Goal: Task Accomplishment & Management: Complete application form

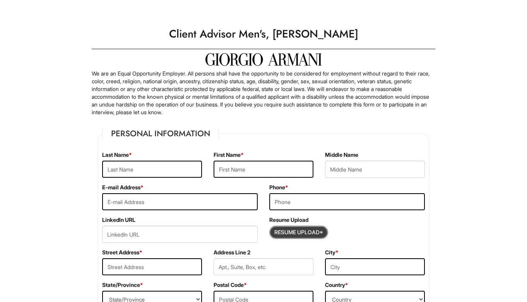
click at [298, 229] on input "Resume Upload*" at bounding box center [299, 232] width 58 height 12
type input "C:\fakepath\Resume.pdf"
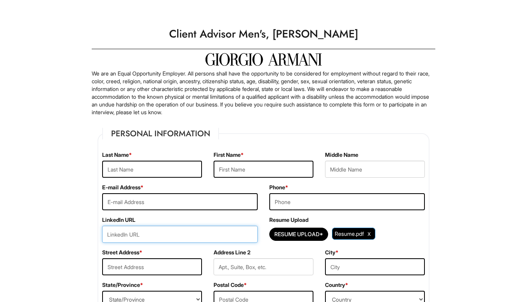
click at [213, 240] on input "url" at bounding box center [180, 234] width 156 height 17
paste input "[URL][DOMAIN_NAME][PERSON_NAME]"
type input "[URL][DOMAIN_NAME][PERSON_NAME]"
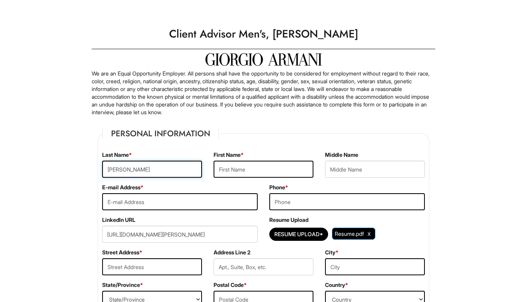
type input "brito"
type input "miguel"
type input "f"
type input "mbritox1993@gmail.com"
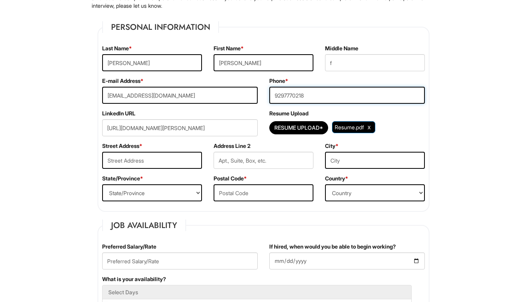
scroll to position [108, 0]
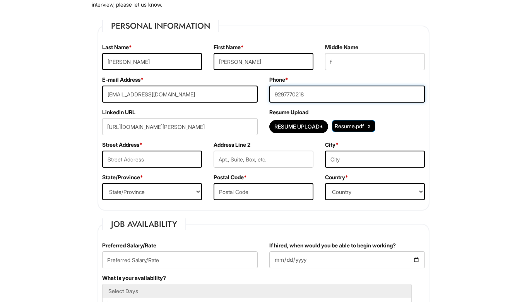
type input "9297770218"
type input "1"
type input "3841 18th avenue"
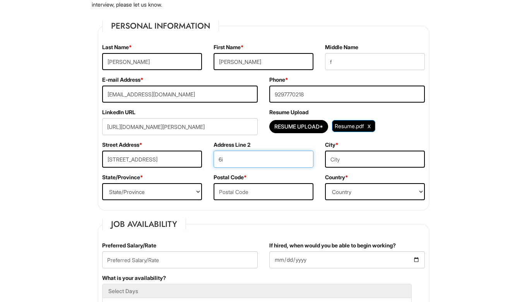
type input "6i"
type input "brooklyn"
select select "NY"
type input "11218"
select select "United States of America"
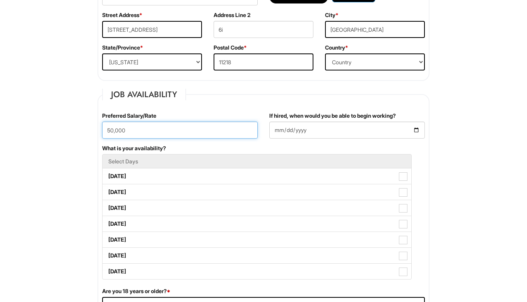
scroll to position [249, 0]
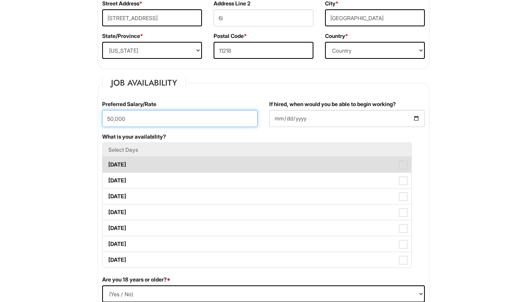
type input "50,000"
click at [127, 169] on label "Monday" at bounding box center [257, 164] width 309 height 15
click at [108, 163] on Available_Monday "Monday" at bounding box center [105, 160] width 5 height 5
checkbox Available_Monday "true"
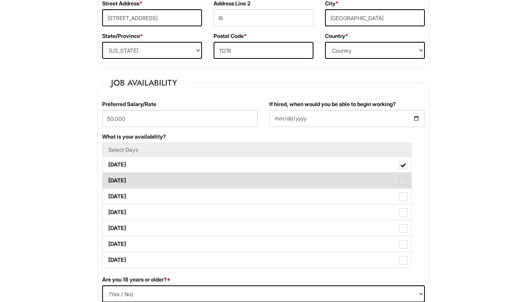
click at [127, 180] on label "Tuesday" at bounding box center [257, 180] width 309 height 15
click at [108, 179] on Available_Tuesday "Tuesday" at bounding box center [105, 176] width 5 height 5
checkbox Available_Tuesday "true"
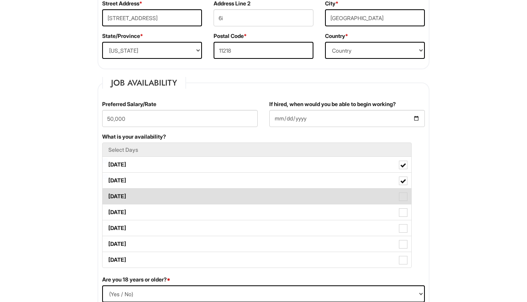
click at [127, 192] on label "Wednesday" at bounding box center [257, 196] width 309 height 15
click at [108, 192] on Available_Wednesday "Wednesday" at bounding box center [105, 192] width 5 height 5
click at [129, 203] on label "Wednesday" at bounding box center [257, 196] width 309 height 15
click at [108, 195] on Available_Wednesday "Wednesday" at bounding box center [105, 192] width 5 height 5
checkbox Available_Wednesday "false"
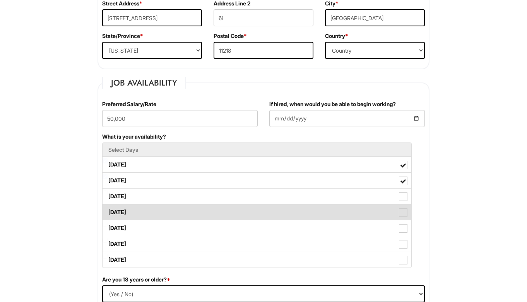
click at [130, 207] on label "Thursday" at bounding box center [257, 211] width 309 height 15
click at [108, 207] on Available_Thursday "Thursday" at bounding box center [105, 208] width 5 height 5
checkbox Available_Thursday "true"
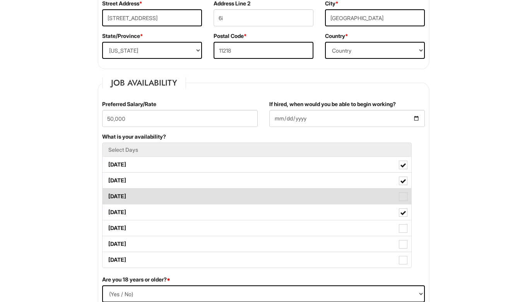
click at [130, 197] on label "Wednesday" at bounding box center [257, 196] width 309 height 15
click at [108, 195] on Available_Wednesday "Wednesday" at bounding box center [105, 192] width 5 height 5
checkbox Available_Wednesday "true"
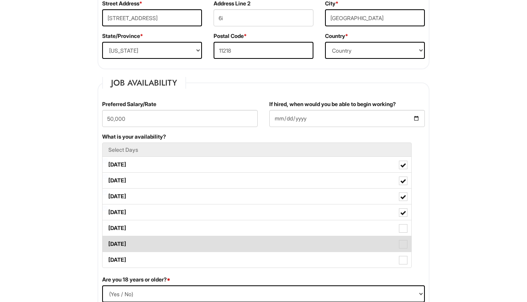
click at [134, 236] on label "Saturday" at bounding box center [257, 243] width 309 height 15
click at [108, 238] on Available_Saturday "Saturday" at bounding box center [105, 240] width 5 height 5
checkbox Available_Saturday "true"
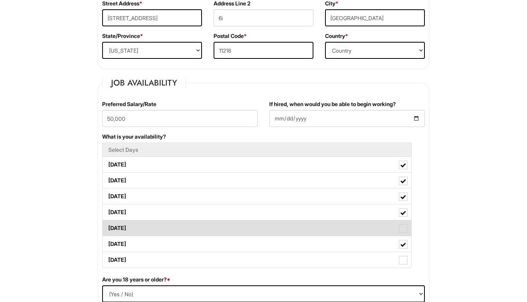
click at [134, 225] on label "Friday" at bounding box center [257, 227] width 309 height 15
click at [108, 225] on Available_Friday "Friday" at bounding box center [105, 224] width 5 height 5
checkbox Available_Friday "true"
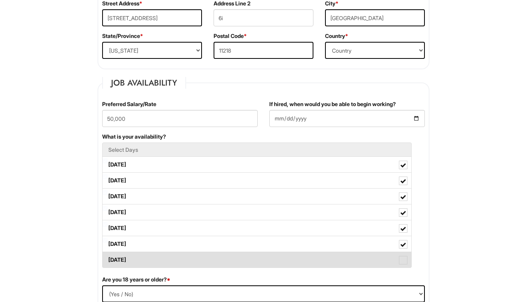
click at [143, 261] on label "Sunday" at bounding box center [257, 259] width 309 height 15
click at [108, 259] on Available_Sunday "Sunday" at bounding box center [105, 256] width 5 height 5
checkbox Available_Sunday "true"
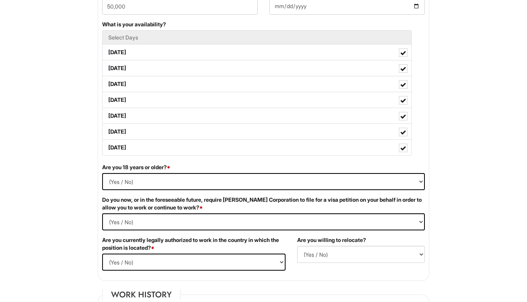
scroll to position [363, 0]
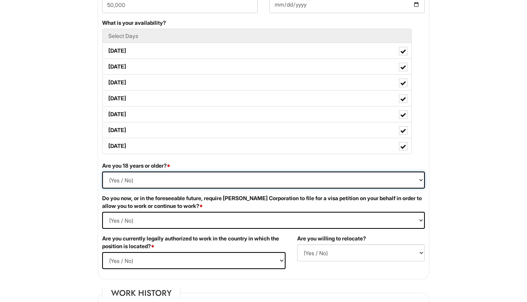
select select "Yes"
select Required "No"
select select "Yes"
select select "Y"
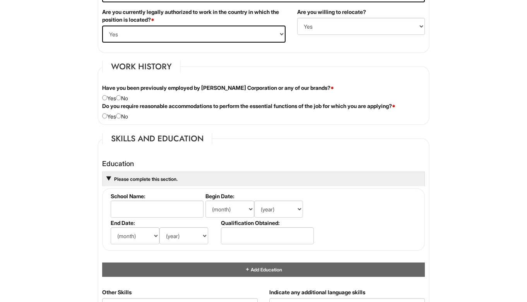
scroll to position [591, 0]
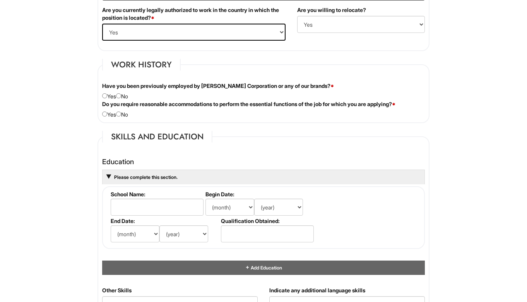
click at [121, 96] on input "radio" at bounding box center [118, 95] width 5 height 5
radio input "true"
click at [125, 115] on div "Do you require reasonable accommodations to perform the essential functions of …" at bounding box center [263, 109] width 335 height 18
click at [121, 115] on input "radio" at bounding box center [118, 114] width 5 height 5
radio input "true"
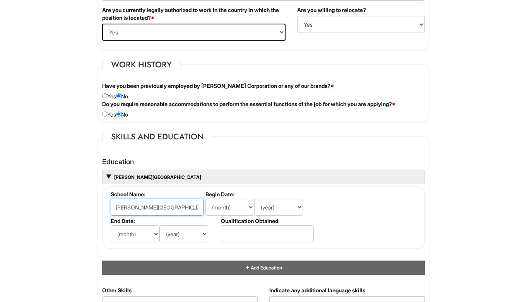
type input "kean university"
select select "9"
select select "2011"
select select "5"
select select "2015"
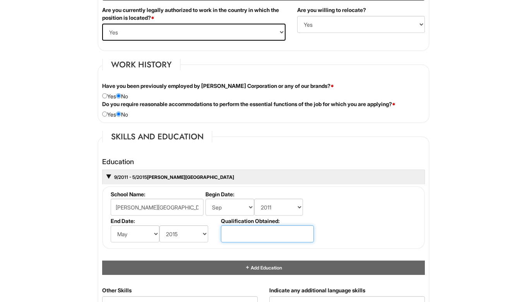
click at [236, 229] on input "text" at bounding box center [267, 233] width 93 height 17
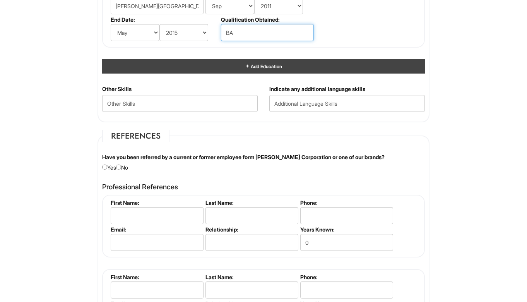
scroll to position [794, 0]
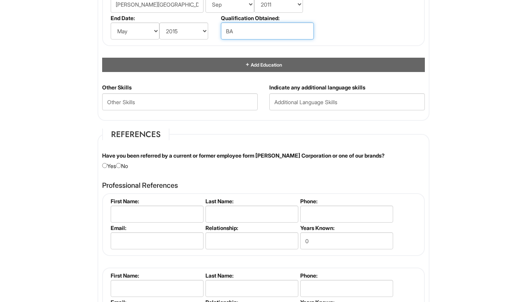
type input "BA"
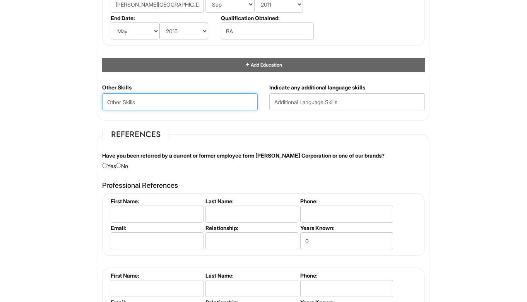
click at [190, 100] on Skills "text" at bounding box center [180, 101] width 156 height 17
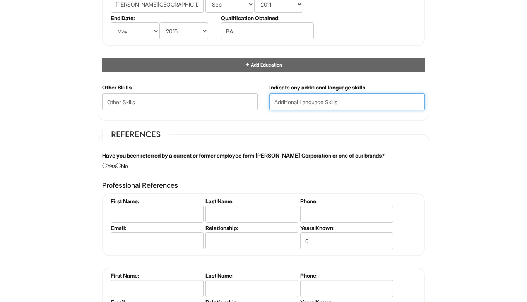
click at [293, 100] on input "text" at bounding box center [347, 101] width 156 height 17
click at [332, 97] on input "Bilingual (English, spa ish)" at bounding box center [347, 101] width 156 height 17
type input "Bilingual (English, spanish)"
click at [121, 164] on input "radio" at bounding box center [118, 165] width 5 height 5
radio input "true"
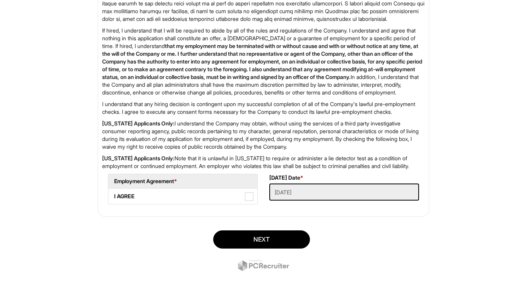
scroll to position [1238, 0]
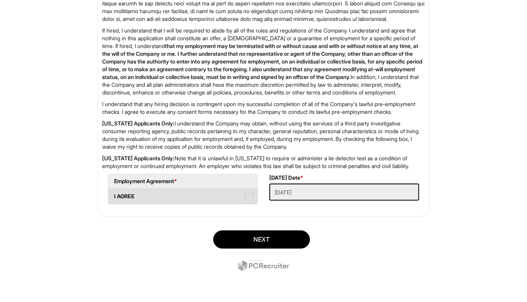
click at [247, 194] on span at bounding box center [249, 196] width 9 height 9
click at [113, 194] on AGREE "I AGREE" at bounding box center [110, 192] width 5 height 5
checkbox AGREE "true"
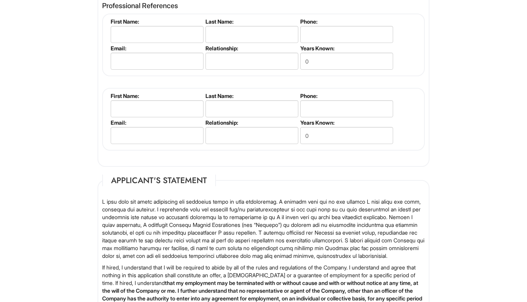
scroll to position [971, 0]
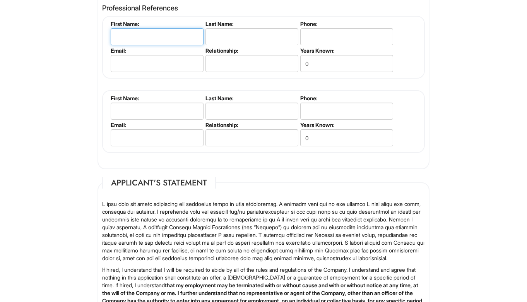
click at [158, 40] on input "text" at bounding box center [157, 36] width 93 height 17
type input "Eleana"
click at [222, 21] on label "Last Name:" at bounding box center [252, 24] width 92 height 7
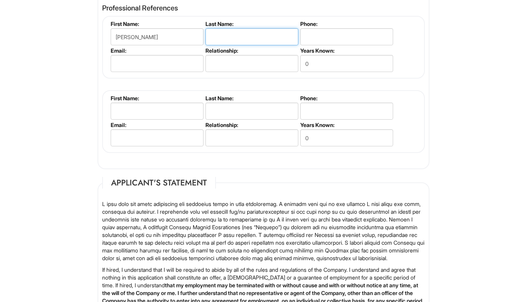
click at [220, 33] on input "text" at bounding box center [252, 36] width 93 height 17
type input "Antonaki"
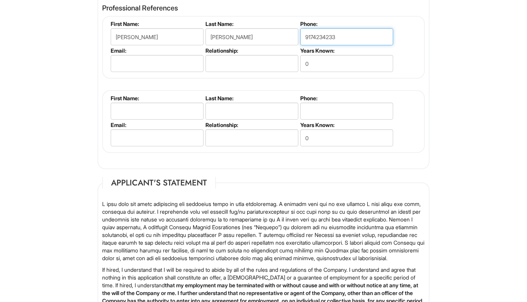
type input "9174234233"
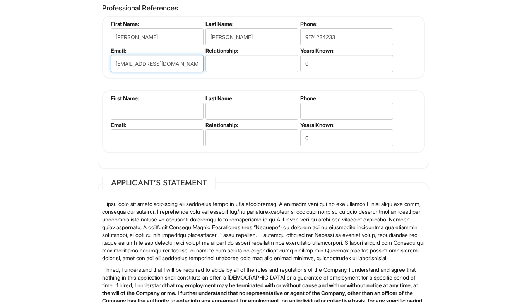
type input "eleanaantonaki@gmail.com"
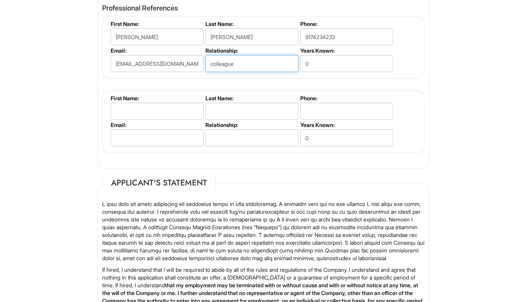
type input "colleague"
type input "4"
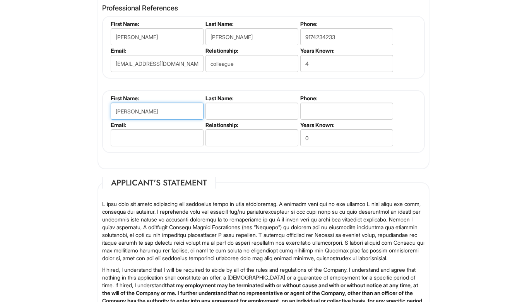
type input "Jared"
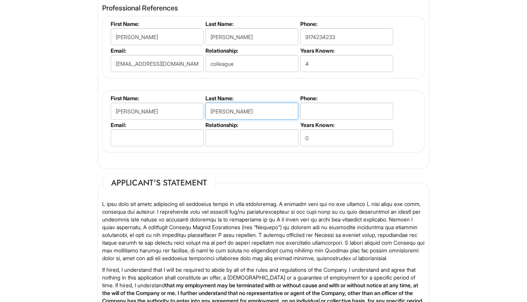
type input "Hernandez"
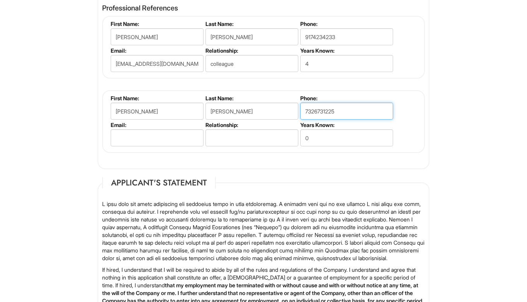
type input "7326731225"
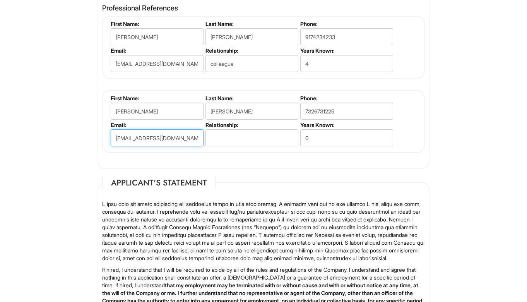
type input "jh777@gmail.com"
type input "neighbor"
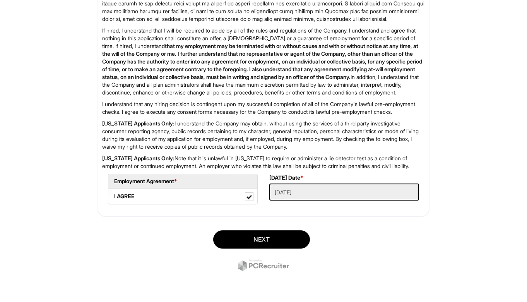
scroll to position [1238, 0]
type input "6"
click at [242, 230] on div "Next" at bounding box center [264, 252] width 344 height 54
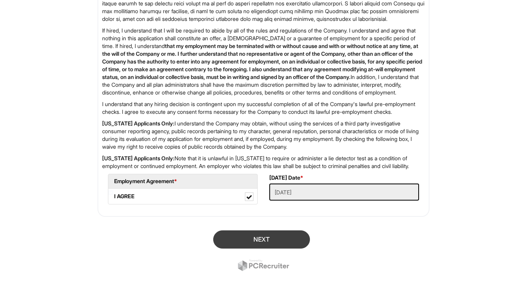
click at [245, 241] on button "Next" at bounding box center [261, 239] width 97 height 18
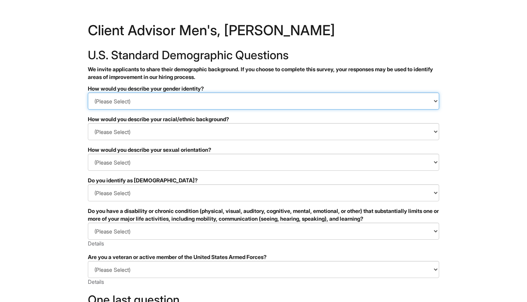
select select "Man"
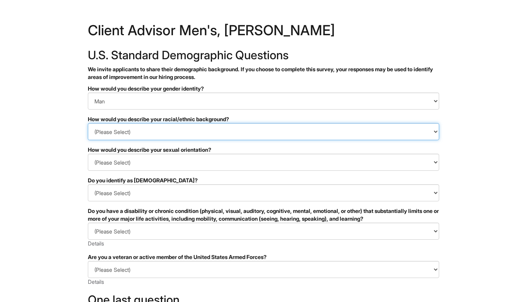
select select "Hispanic, Latinx or of Spanish Origin"
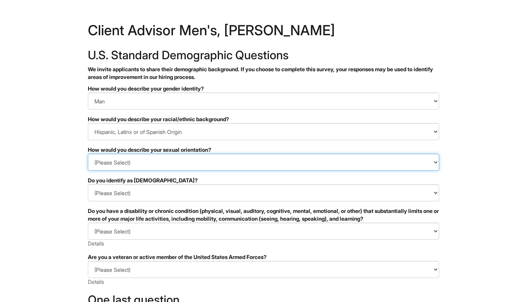
click at [188, 166] on select "(Please Select) Asexual Bisexual and/or pansexual Gay Heterosexual Lesbian Quee…" at bounding box center [264, 162] width 352 height 17
select select "Heterosexual"
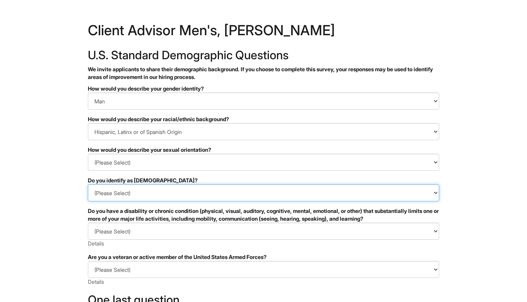
select select "No"
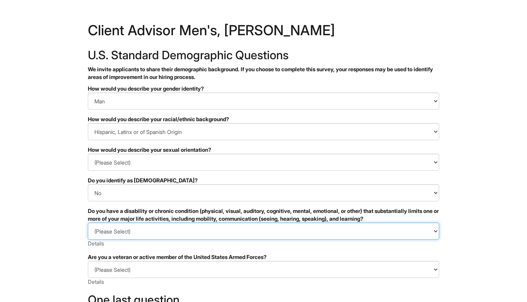
select select "NO, I DON'T HAVE A DISABILITY"
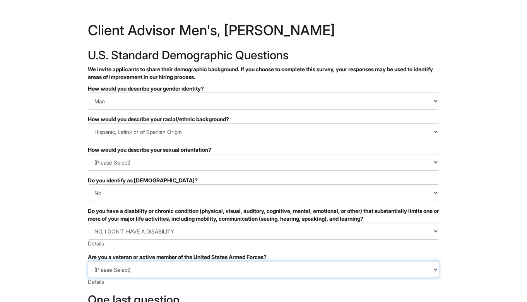
select select "I AM NOT A PROTECTED VETERAN"
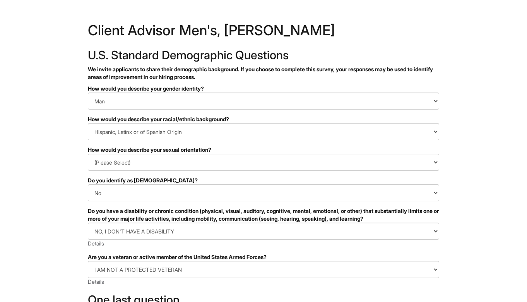
click at [182, 280] on div "(Please Select) I IDENTIFY AS ONE OR MORE OF THE CLASSIFICATIONS OF PROTECTED V…" at bounding box center [264, 273] width 352 height 25
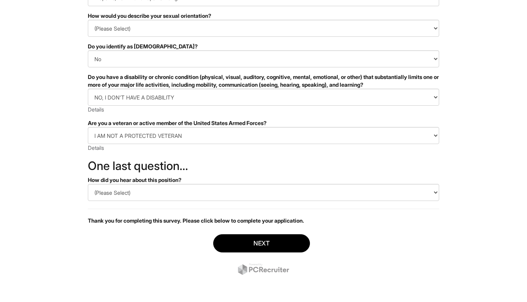
scroll to position [134, 0]
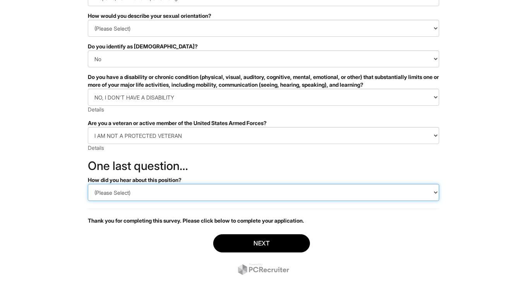
select select "LinkedIn"
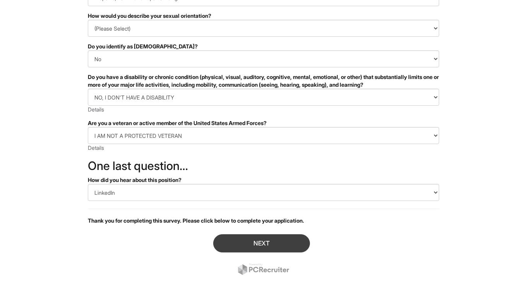
click at [229, 247] on button "Next" at bounding box center [261, 243] width 97 height 18
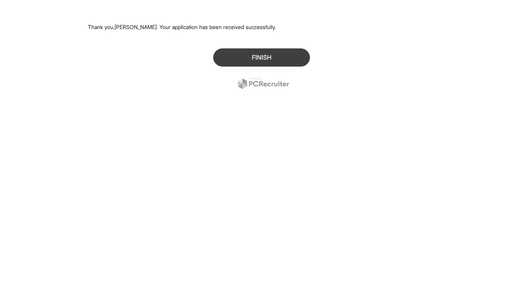
click at [233, 57] on button "Finish" at bounding box center [261, 57] width 97 height 18
